Goal: Transaction & Acquisition: Purchase product/service

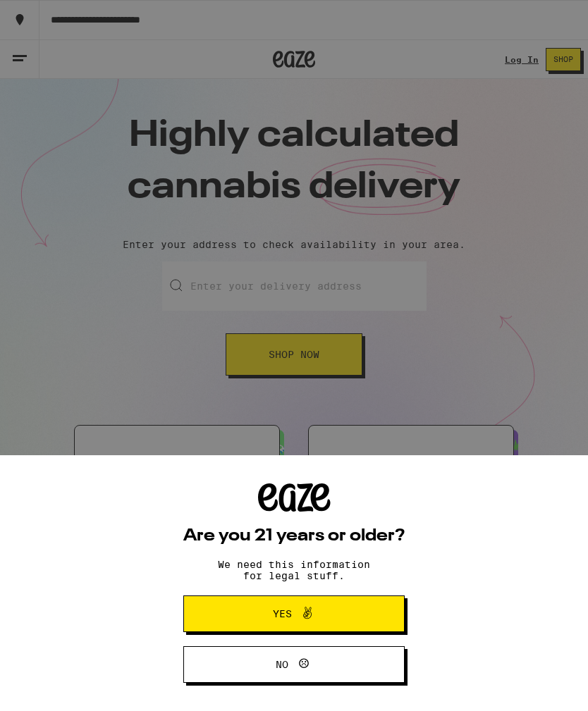
click at [358, 604] on button "Yes" at bounding box center [293, 613] width 221 height 37
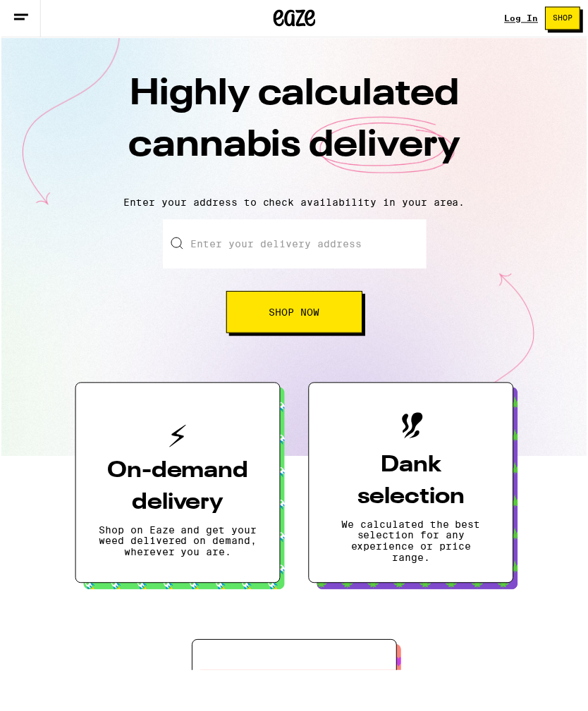
scroll to position [44, 0]
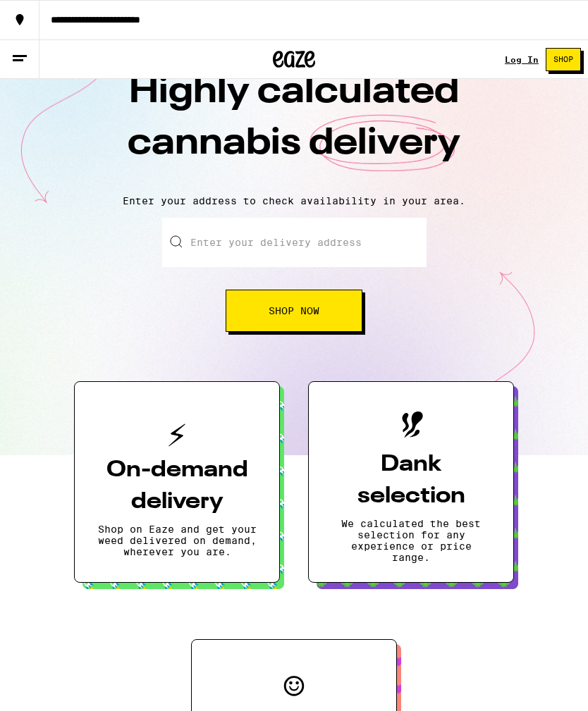
click at [220, 254] on input "Enter your delivery address" at bounding box center [294, 242] width 264 height 49
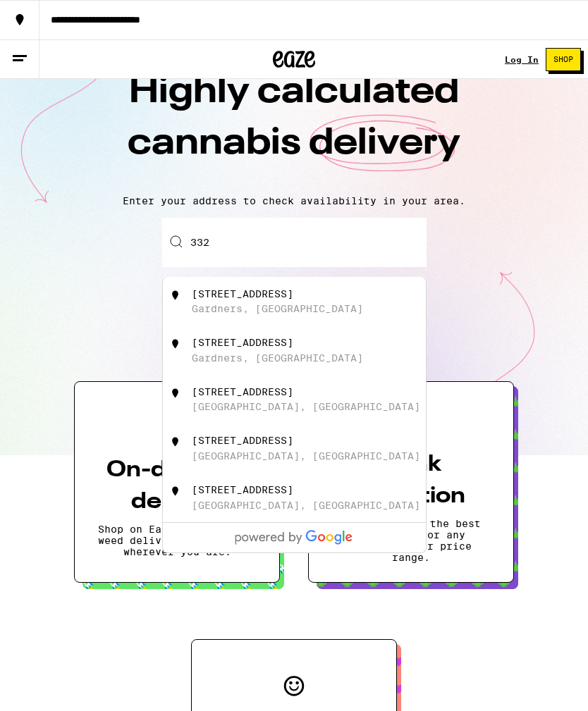
click at [378, 290] on div "[STREET_ADDRESS]" at bounding box center [317, 301] width 251 height 27
type input "[STREET_ADDRESS]"
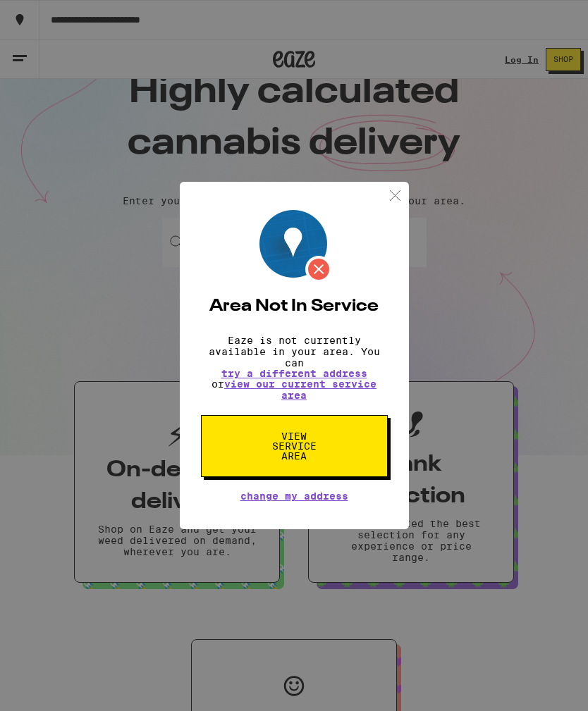
click at [378, 202] on div "Area Not In Service Eaze is not currently available in your area. You can try a…" at bounding box center [294, 356] width 229 height 348
click at [352, 453] on button "View Service Area" at bounding box center [294, 446] width 187 height 62
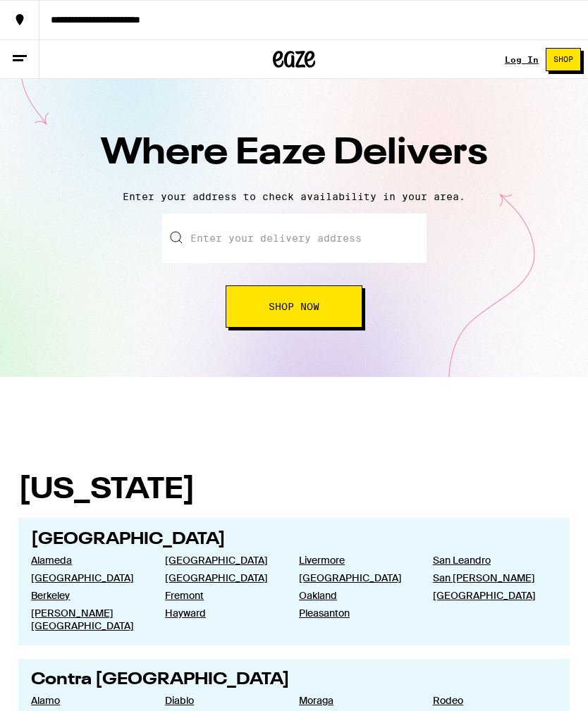
click at [35, 69] on button at bounding box center [19, 59] width 39 height 39
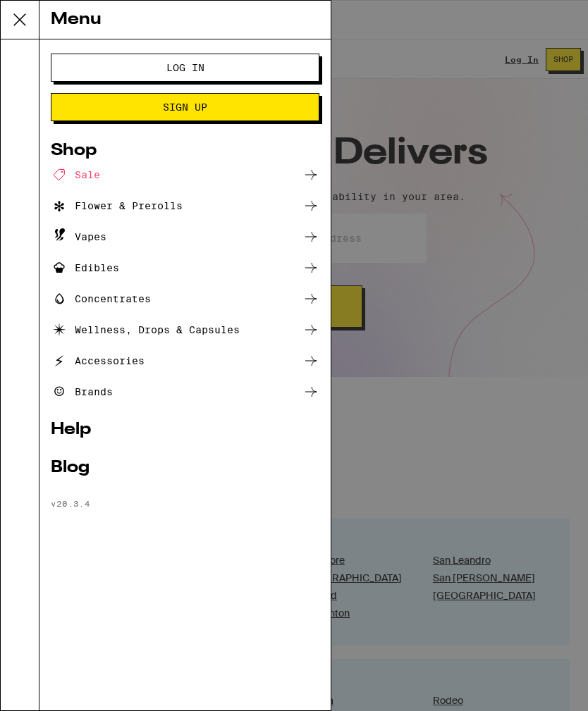
click at [487, 386] on div "Menu Log In Sign Up Shop Sale Flower & Prerolls Vapes Edibles Concentrates Well…" at bounding box center [294, 355] width 588 height 711
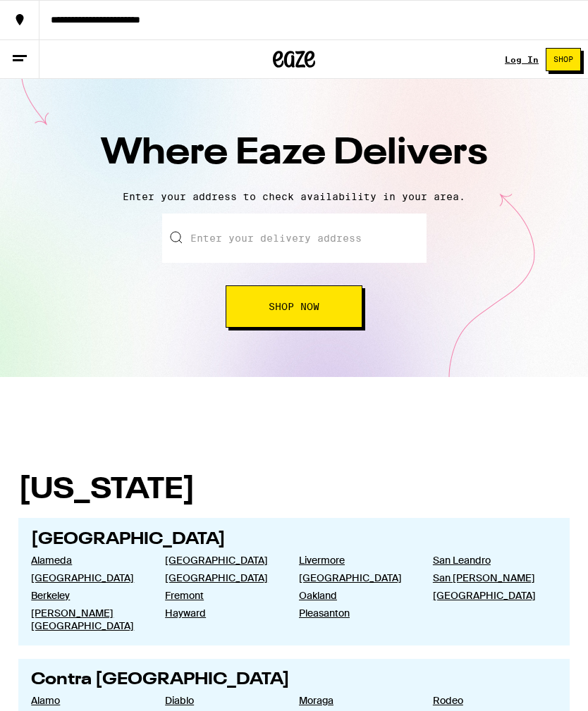
click at [37, 74] on button at bounding box center [19, 59] width 39 height 39
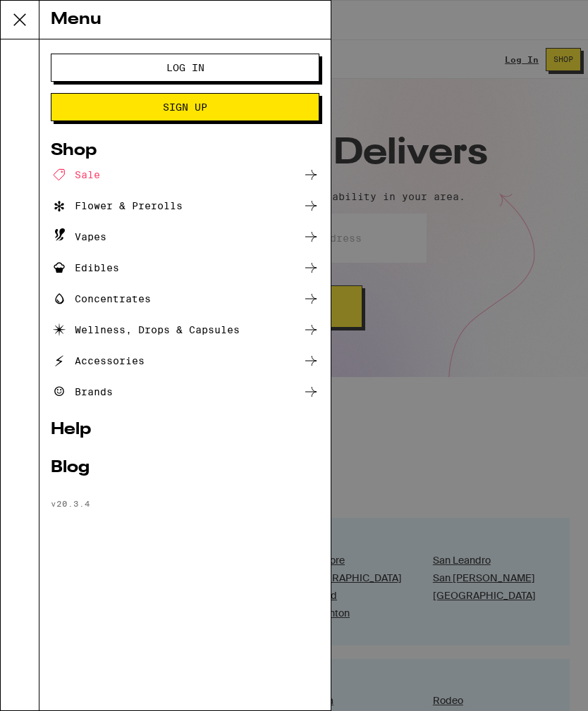
click at [69, 198] on div "Flower & Prerolls" at bounding box center [117, 205] width 132 height 17
